Goal: Use online tool/utility: Utilize a website feature to perform a specific function

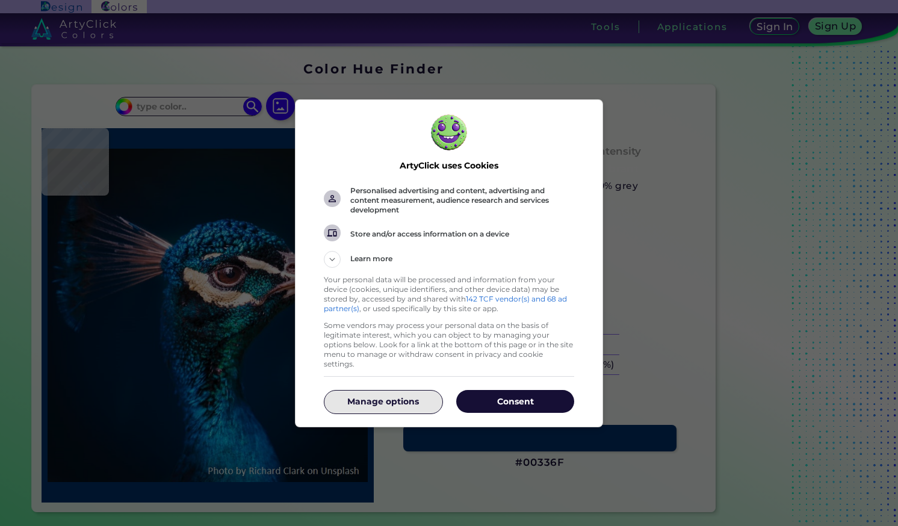
click at [425, 396] on p "Manage options" at bounding box center [383, 402] width 118 height 12
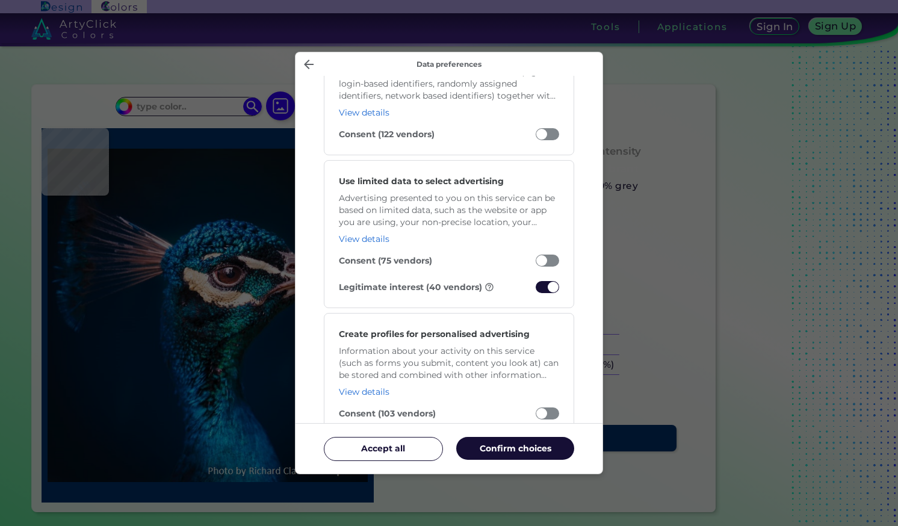
scroll to position [140, 0]
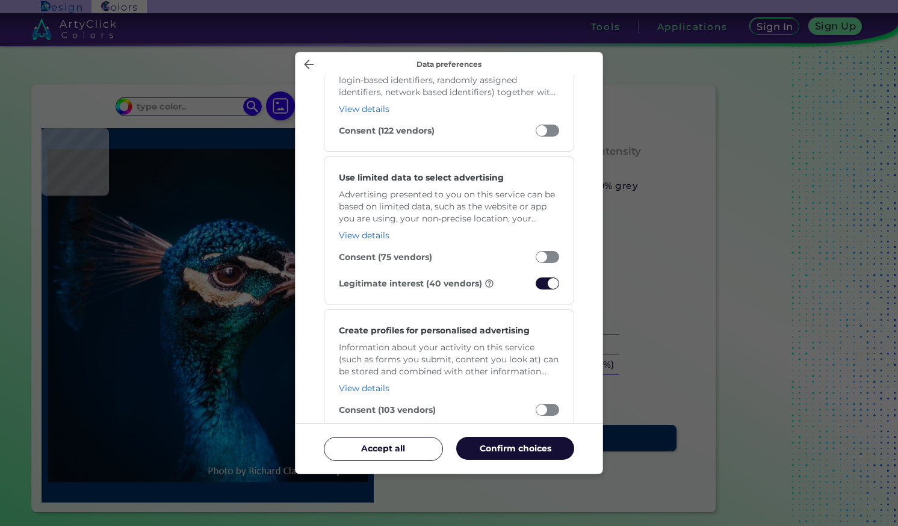
click at [540, 287] on span "Manage your data" at bounding box center [547, 284] width 23 height 12
click at [536, 287] on input "Legitimate interest (40 vendors)" at bounding box center [536, 287] width 0 height 0
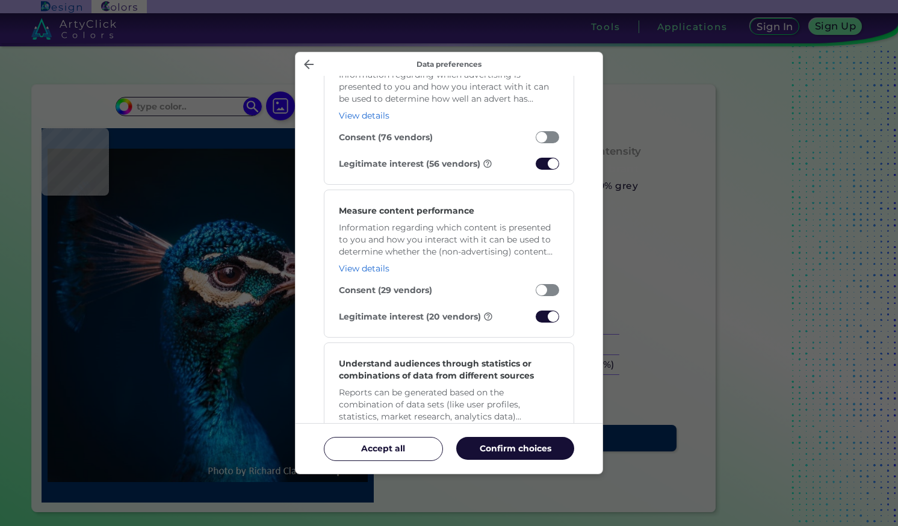
scroll to position [920, 0]
click at [541, 159] on span "Manage your data" at bounding box center [547, 163] width 23 height 12
click at [536, 166] on input "Legitimate interest (56 vendors)" at bounding box center [536, 166] width 0 height 0
click at [544, 313] on span "Manage your data" at bounding box center [547, 316] width 23 height 12
click at [536, 319] on input "Legitimate interest (20 vendors)" at bounding box center [536, 319] width 0 height 0
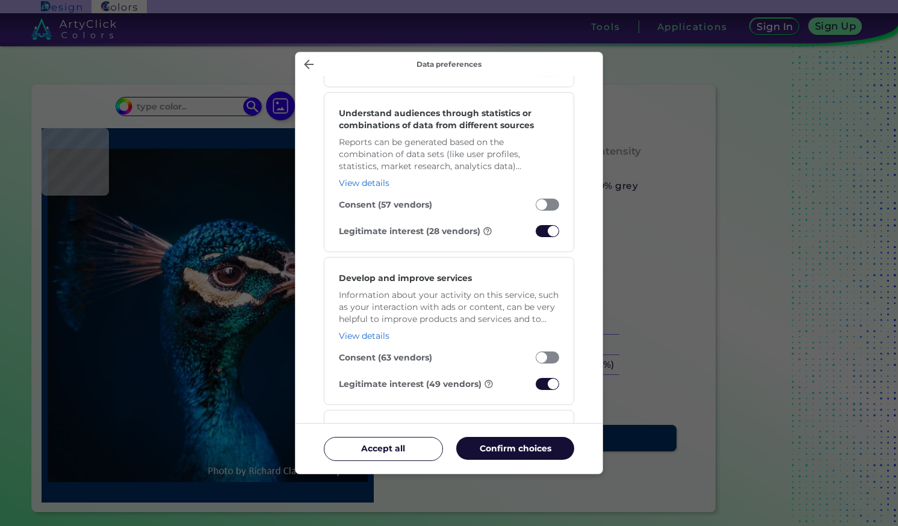
scroll to position [1170, 0]
click at [541, 229] on span "Manage your data" at bounding box center [547, 231] width 23 height 12
click at [536, 234] on input "Legitimate interest (28 vendors)" at bounding box center [536, 234] width 0 height 0
click at [543, 387] on span "Manage your data" at bounding box center [547, 384] width 23 height 12
click at [536, 387] on input "Legitimate interest (49 vendors)" at bounding box center [536, 387] width 0 height 0
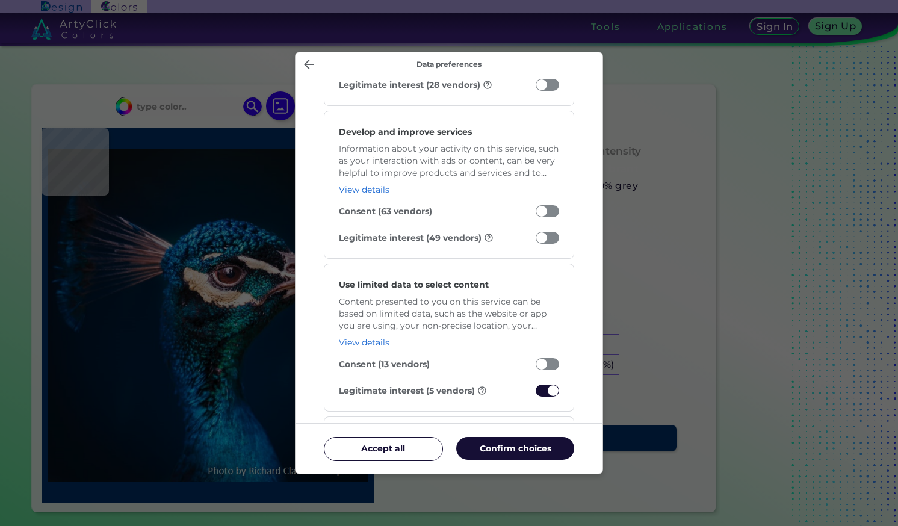
click at [543, 387] on span "Manage your data" at bounding box center [547, 391] width 23 height 12
click at [536, 394] on input "Legitimate interest (5 vendors)" at bounding box center [536, 394] width 0 height 0
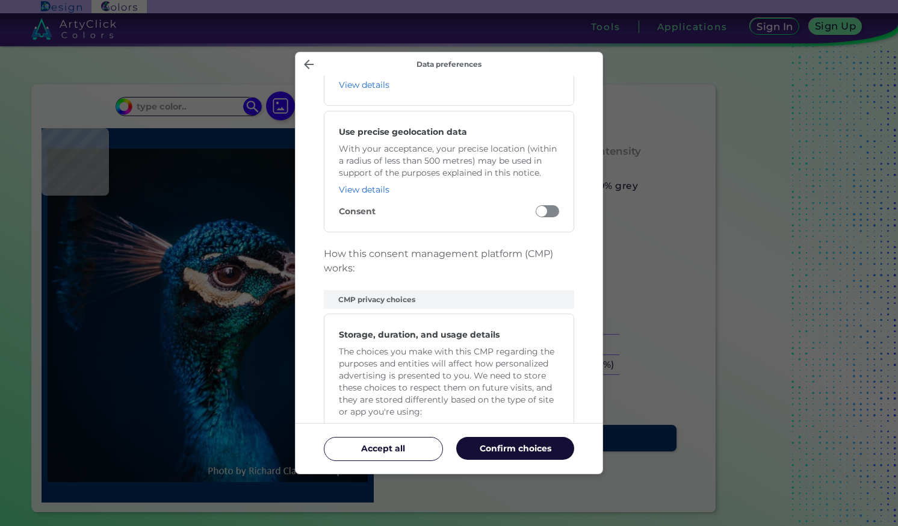
scroll to position [2502, 0]
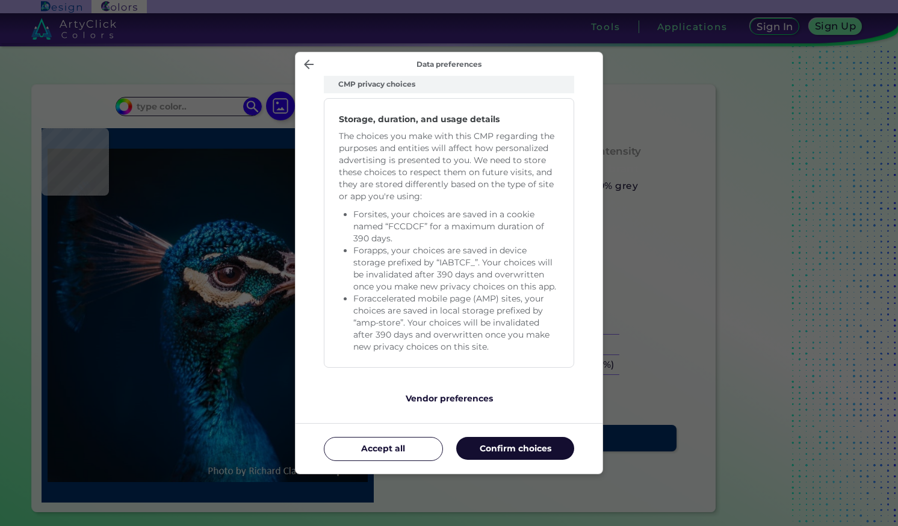
click at [527, 448] on p "Confirm choices" at bounding box center [515, 449] width 118 height 12
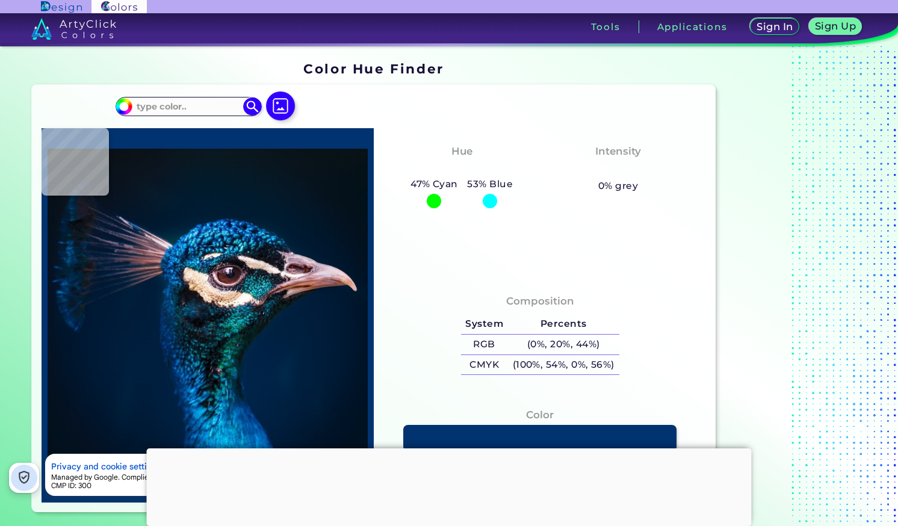
type input "#01172c"
type input "#01172C"
type input "#000000"
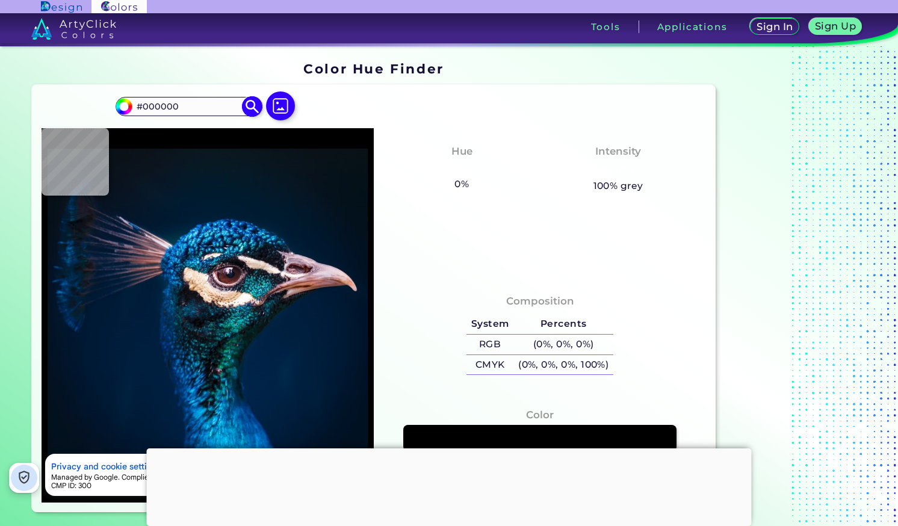
click at [188, 102] on input "#000000" at bounding box center [188, 106] width 112 height 16
paste input "DA0815"
type input "DA0815"
click at [255, 110] on img at bounding box center [252, 106] width 21 height 21
type input "#da0815"
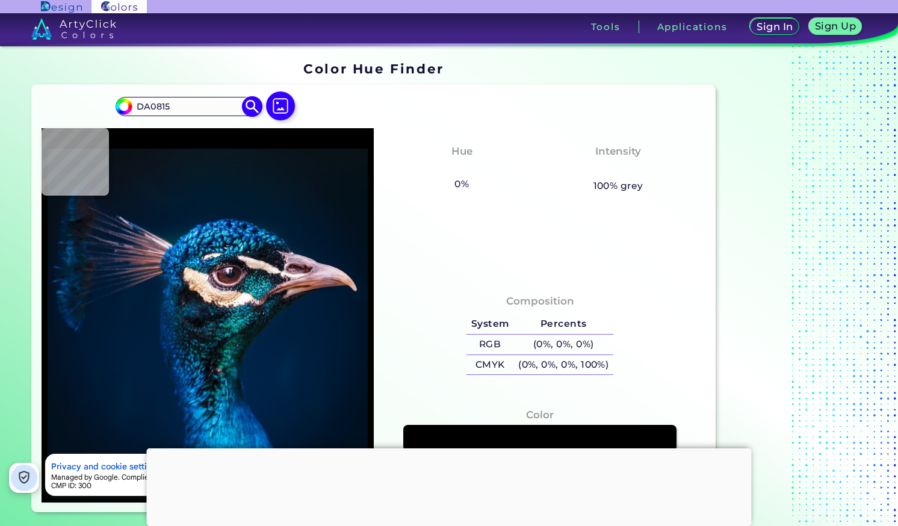
type input "#DA0815"
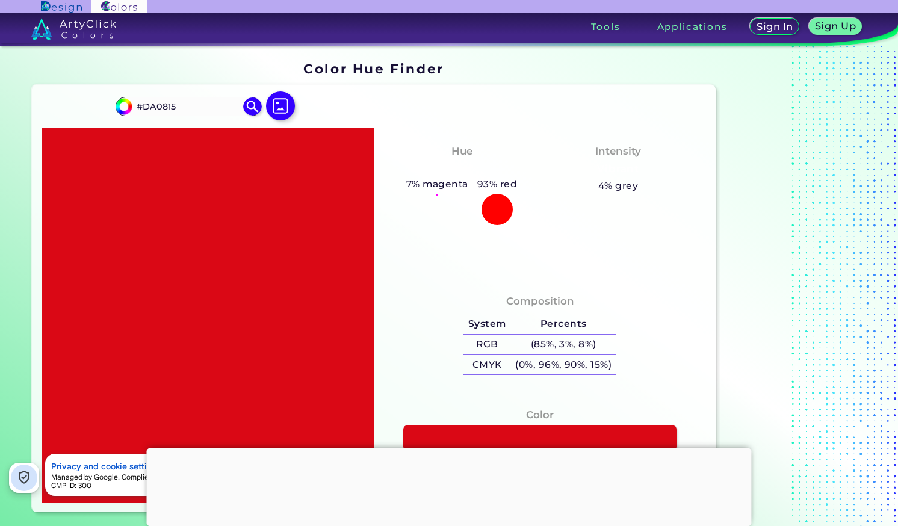
scroll to position [1, 0]
